Goal: Task Accomplishment & Management: Manage account settings

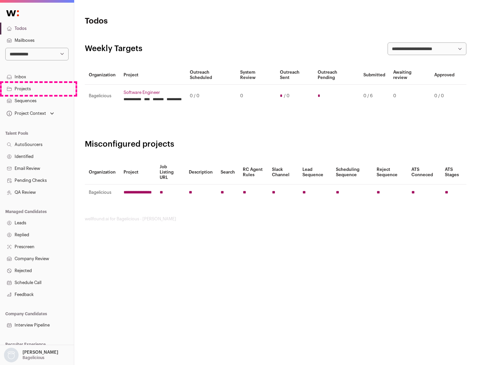
click at [37, 89] on link "Projects" at bounding box center [37, 89] width 74 height 12
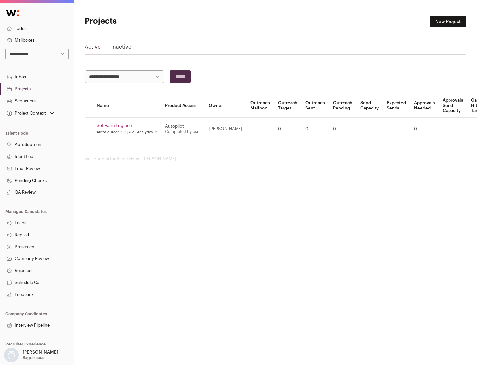
click at [129, 126] on link "Software Engineer" at bounding box center [127, 125] width 60 height 5
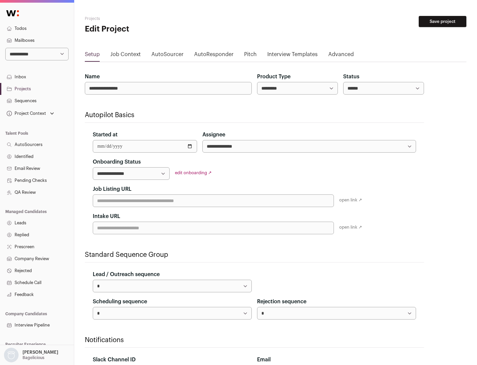
click at [443, 22] on button "Save project" at bounding box center [443, 21] width 48 height 11
